Goal: Task Accomplishment & Management: Use online tool/utility

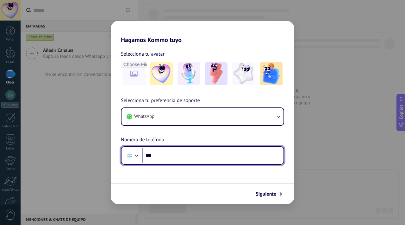
click at [138, 154] on div at bounding box center [137, 155] width 8 height 8
click at [161, 144] on div "Selecciona tu preferencia de soporte WhatsApp Número de teléfono Phone ***" at bounding box center [202, 131] width 183 height 68
click at [186, 157] on input "**********" at bounding box center [212, 155] width 141 height 15
click at [186, 156] on input "**********" at bounding box center [212, 155] width 141 height 15
type input "**********"
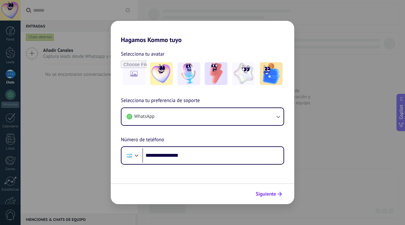
click at [264, 193] on span "Siguiente" at bounding box center [265, 194] width 21 height 4
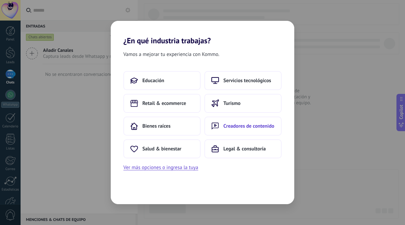
click at [242, 125] on span "Creadores de contenido" at bounding box center [248, 126] width 51 height 6
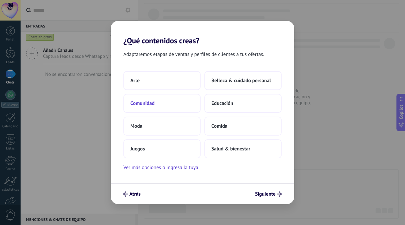
click at [150, 104] on span "Comunidad" at bounding box center [142, 103] width 24 height 6
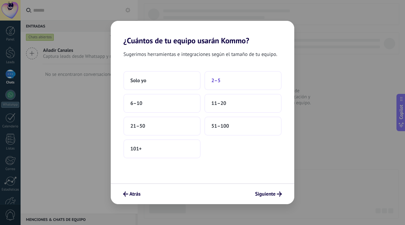
click at [214, 81] on span "2–5" at bounding box center [215, 80] width 9 height 6
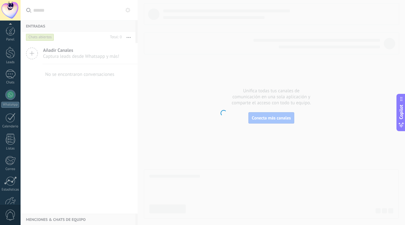
scroll to position [38, 0]
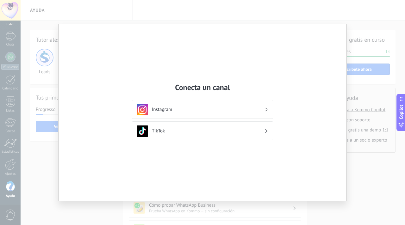
click at [65, 31] on div "Conecta un canal Instagram TikTok" at bounding box center [202, 112] width 288 height 177
click at [202, 110] on h3 "Instagram" at bounding box center [208, 110] width 113 height 6
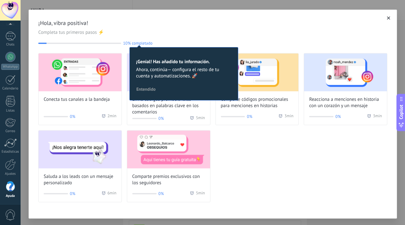
click at [169, 26] on span "¡Hola, vibra positiva!" at bounding box center [212, 23] width 349 height 8
click at [387, 17] on icon "button" at bounding box center [388, 17] width 3 height 3
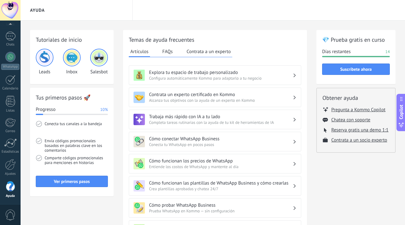
click at [130, 62] on div "Temas de ayuda frecuentes Artículos FAQs Contrata a un experto Explora tu espac…" at bounding box center [215, 204] width 172 height 337
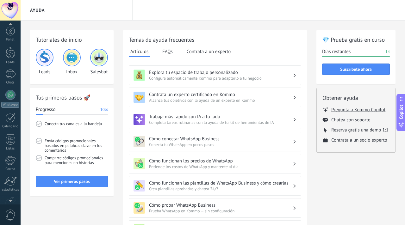
click at [10, 24] on div "Panel Leads Chats WhatsApp Clientes" at bounding box center [20, 113] width 41 height 184
click at [9, 34] on div at bounding box center [10, 30] width 9 height 9
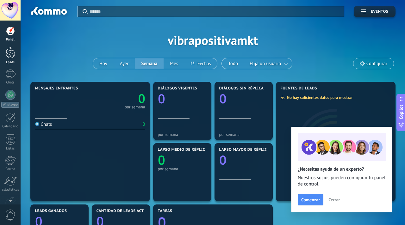
click at [11, 55] on div at bounding box center [10, 53] width 9 height 12
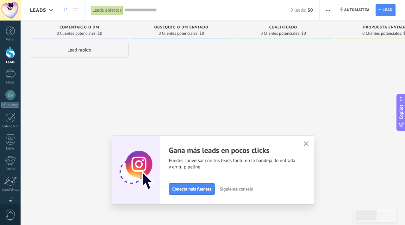
click at [305, 143] on icon "button" at bounding box center [306, 143] width 5 height 5
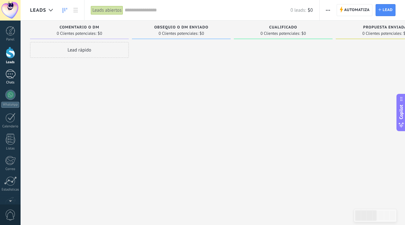
click at [10, 75] on div at bounding box center [10, 74] width 10 height 9
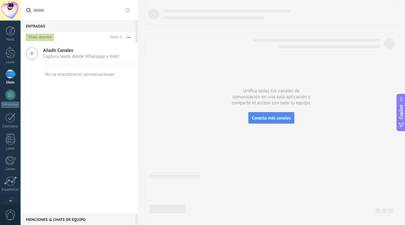
click at [129, 38] on button "button" at bounding box center [129, 37] width 14 height 11
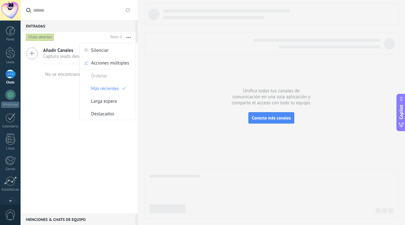
click at [65, 152] on div "Añadir Canales Captura leads desde Whatsapp y más! No se encontraron conversaci…" at bounding box center [79, 128] width 117 height 171
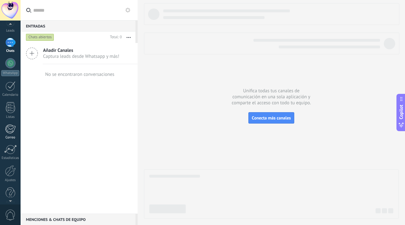
scroll to position [34, 0]
click at [8, 170] on div at bounding box center [10, 168] width 11 height 11
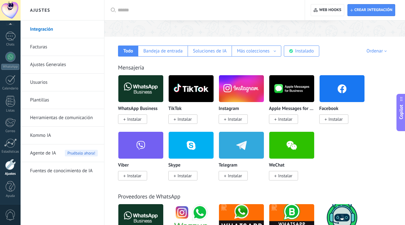
scroll to position [88, 0]
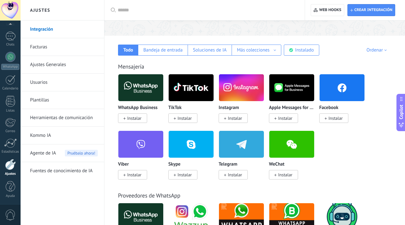
click at [136, 119] on span "Instalar" at bounding box center [134, 118] width 14 height 6
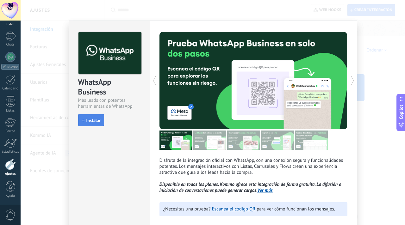
click at [87, 123] on button "Instalar" at bounding box center [91, 120] width 26 height 12
click at [377, 113] on div "WhatsApp Business Más leads con potentes herramientas de WhatsApp install Insta…" at bounding box center [213, 112] width 384 height 225
click at [96, 120] on span "Instalar" at bounding box center [93, 120] width 14 height 4
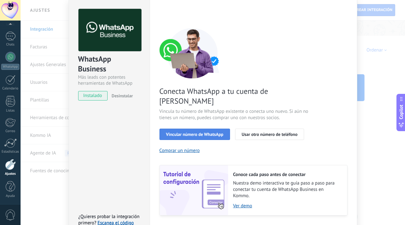
scroll to position [24, 0]
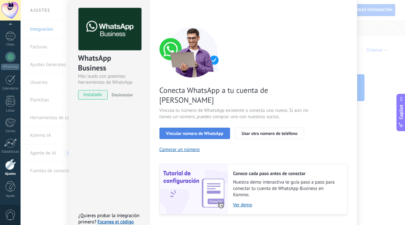
click at [207, 131] on span "Vincular número de WhatsApp" at bounding box center [194, 133] width 57 height 4
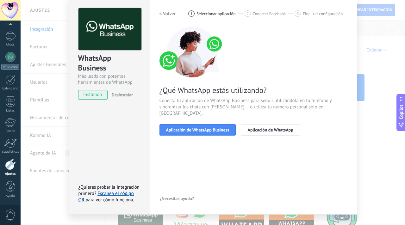
click at [207, 128] on span "Aplicación de WhatsApp Business" at bounding box center [197, 130] width 63 height 4
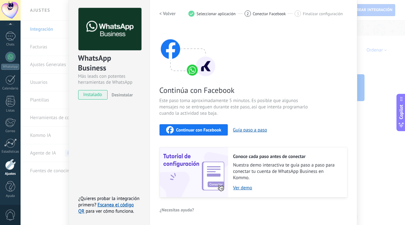
click at [203, 131] on span "Continuar con Facebook" at bounding box center [198, 130] width 45 height 4
click at [194, 130] on span "Continuar con Facebook" at bounding box center [198, 130] width 45 height 4
click at [45, 26] on div "WhatsApp Business Más leads con potentes herramientas de WhatsApp instalado Des…" at bounding box center [213, 112] width 384 height 225
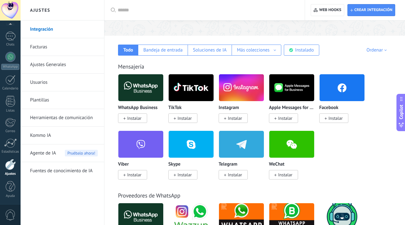
click at [232, 120] on span "Instalar" at bounding box center [235, 118] width 14 height 6
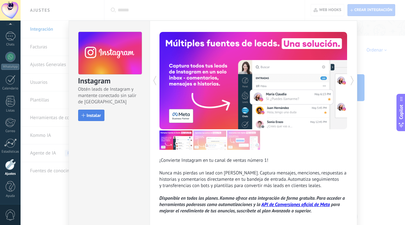
click at [91, 117] on span "Instalar" at bounding box center [94, 115] width 14 height 4
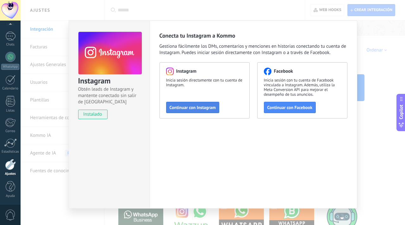
click at [204, 108] on span "Continuar con Instagram" at bounding box center [192, 107] width 46 height 4
